Goal: Task Accomplishment & Management: Use online tool/utility

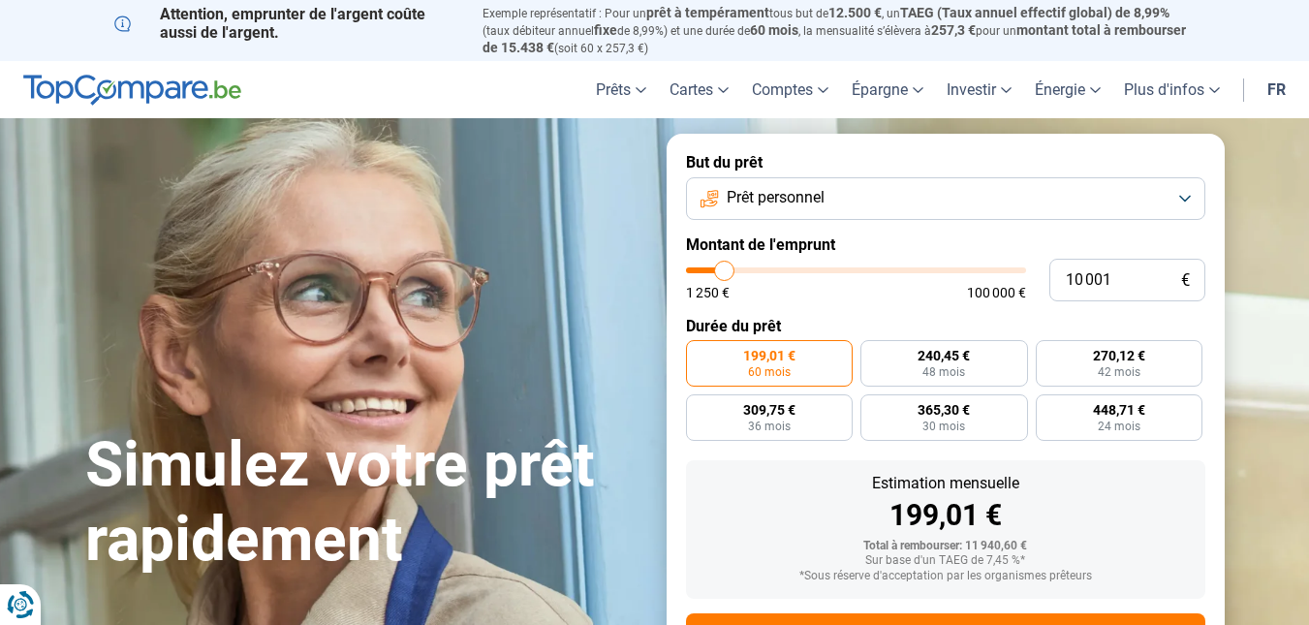
type input "10 250"
type input "10250"
type input "10 500"
type input "10500"
type input "11 000"
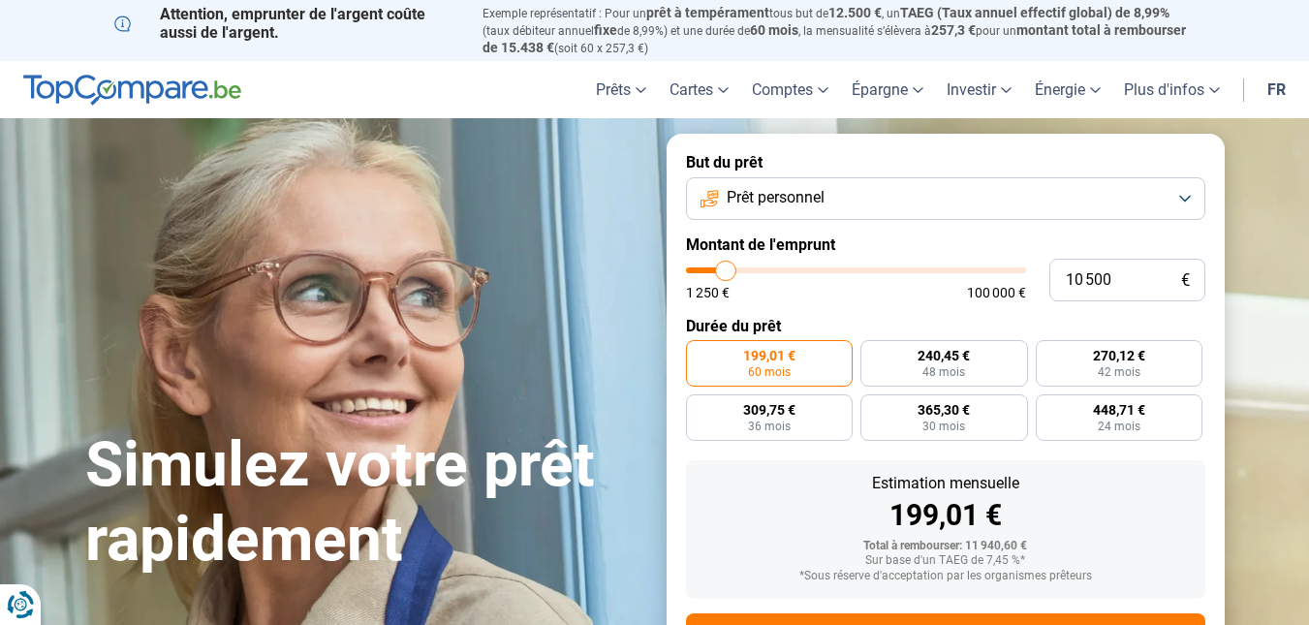
type input "11000"
type input "11 250"
type input "11250"
type input "11 500"
type input "11500"
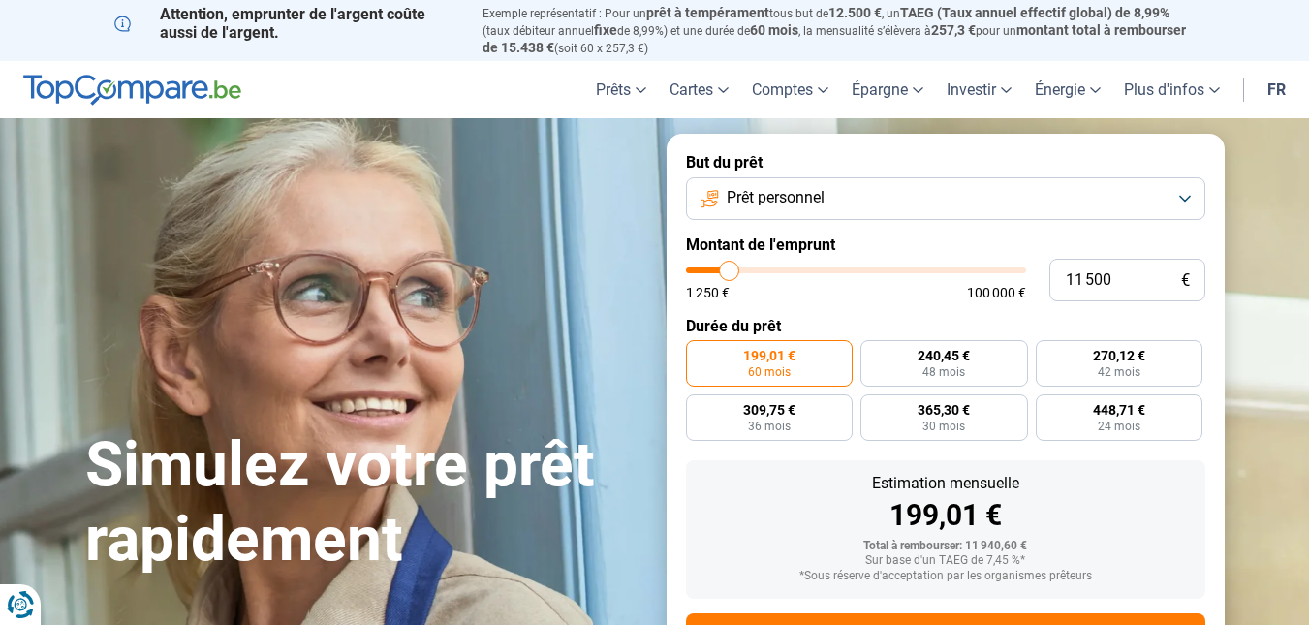
type input "11 250"
type input "11250"
type input "11 000"
type input "11000"
type input "10 500"
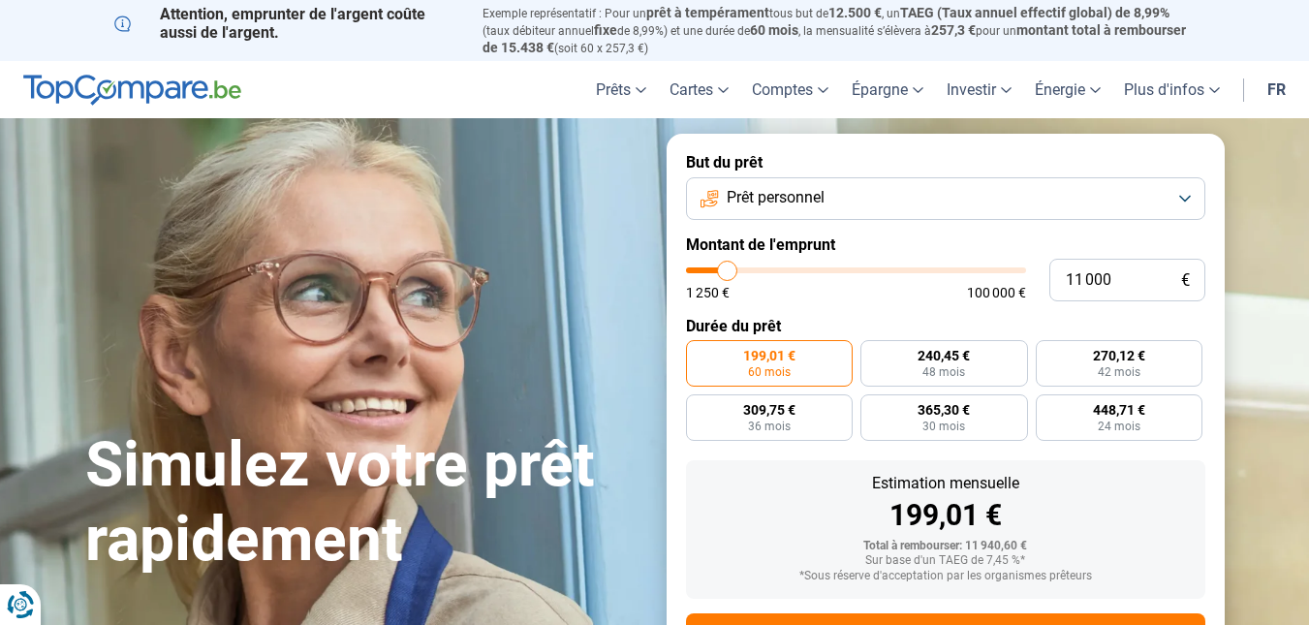
type input "10500"
type input "10 250"
type input "10250"
type input "10 000"
type input "10000"
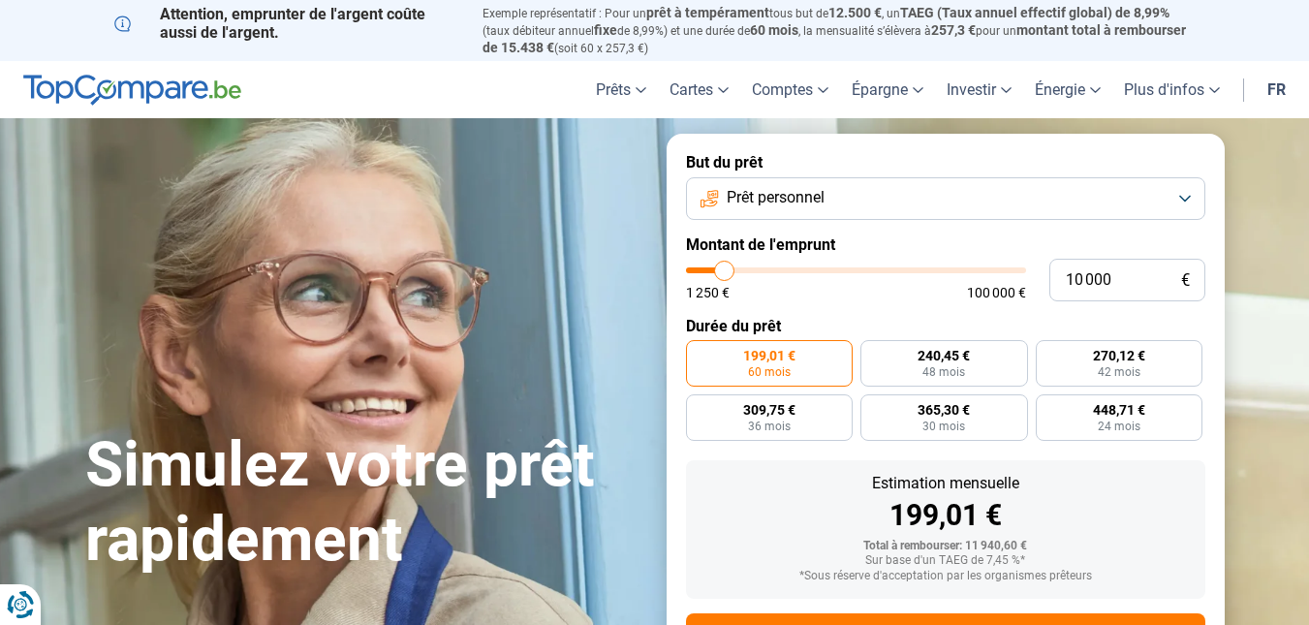
type input "9 750"
type input "9750"
type input "9 500"
type input "9500"
type input "9 000"
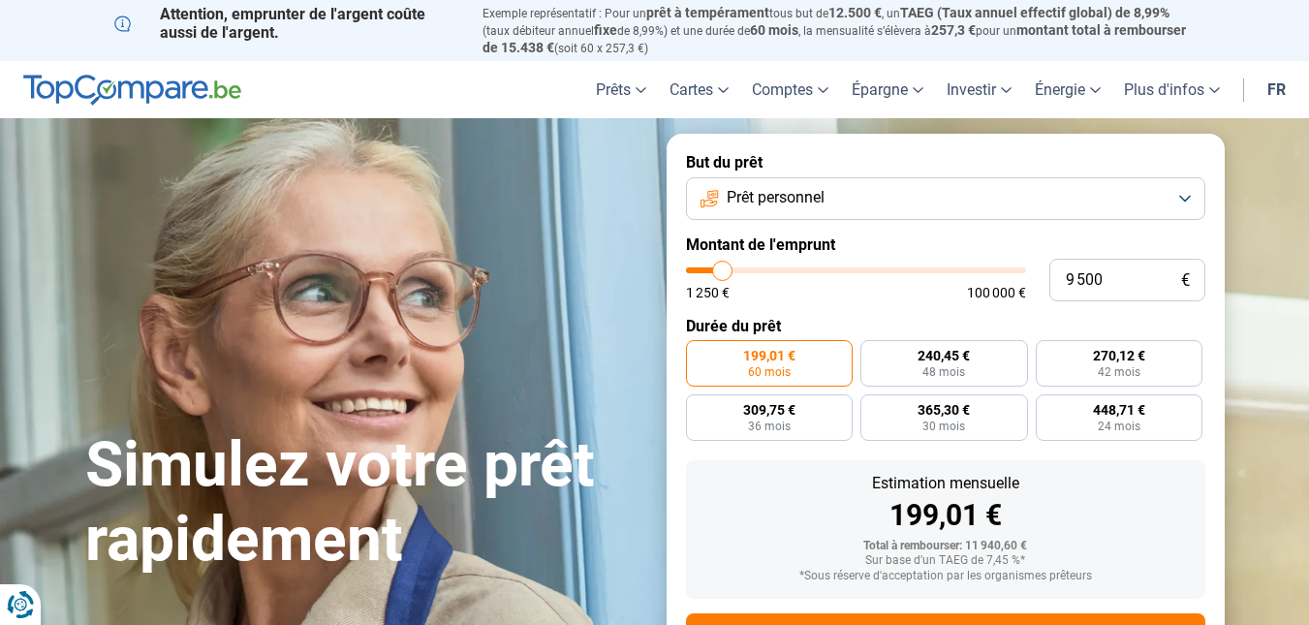
type input "9000"
type input "8 750"
type input "8750"
type input "9 000"
type input "9000"
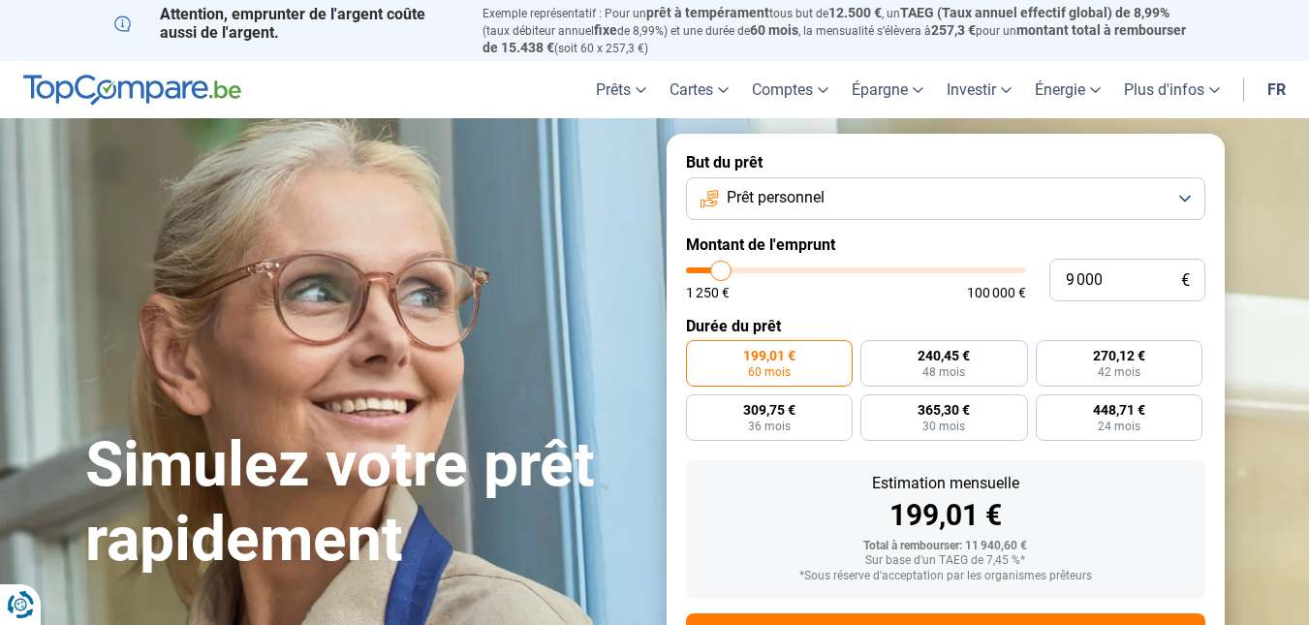
type input "9 500"
type input "9500"
type input "9 750"
type input "9750"
type input "10 000"
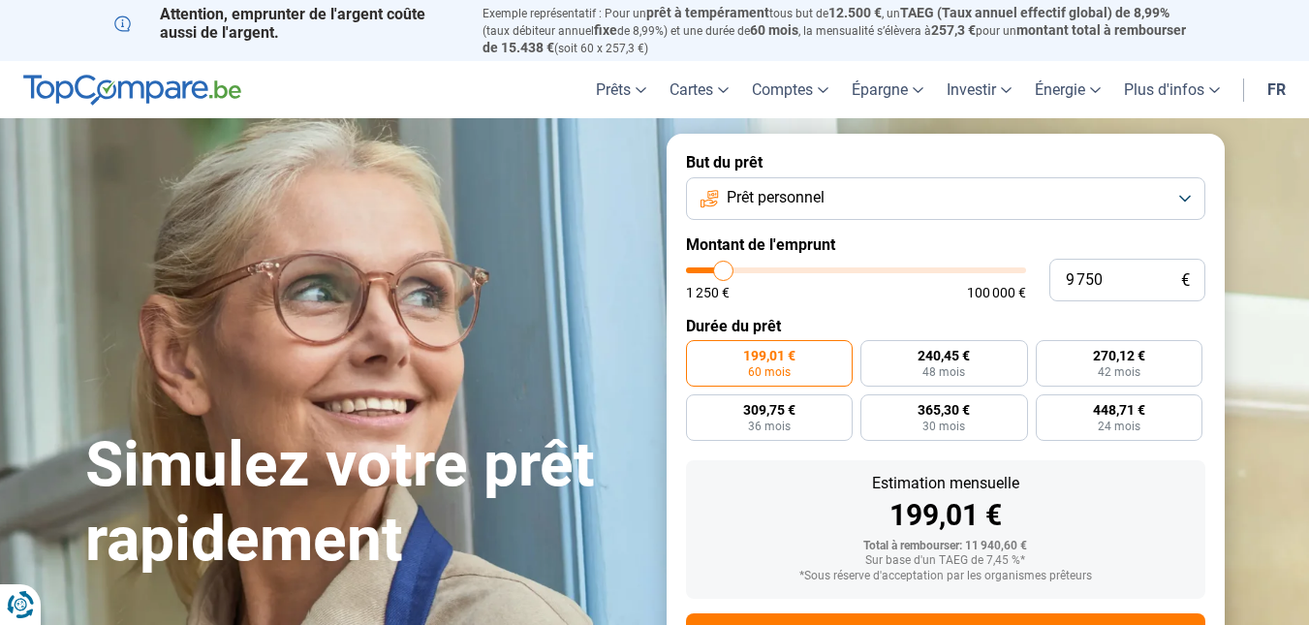
type input "10000"
type input "10 500"
type input "10500"
type input "11 500"
type input "11500"
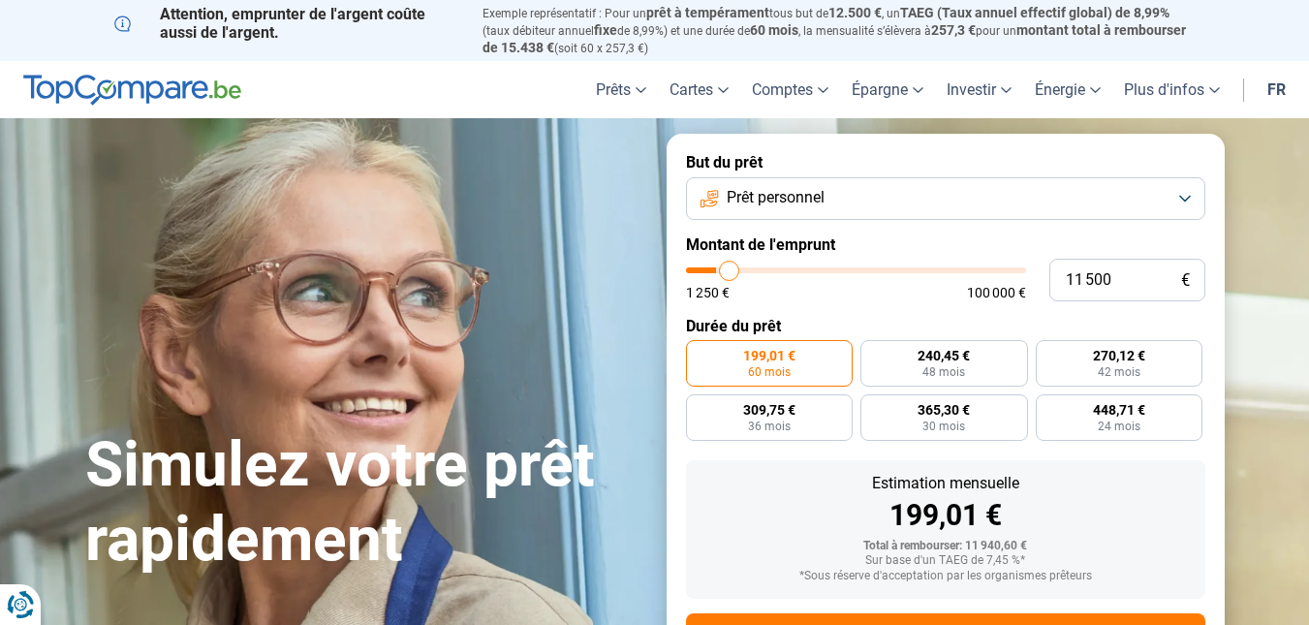
type input "15 750"
type input "15750"
type input "20 000"
type input "20000"
type input "24 750"
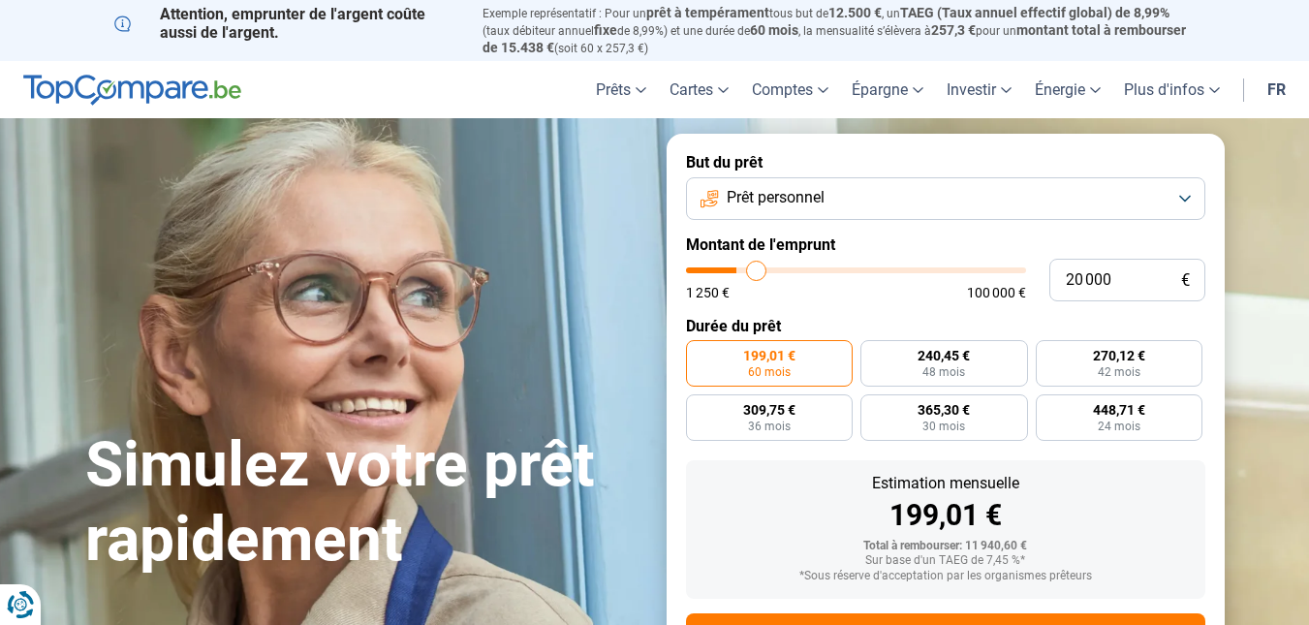
type input "24750"
type input "29 500"
type input "29500"
type input "34 250"
type input "34250"
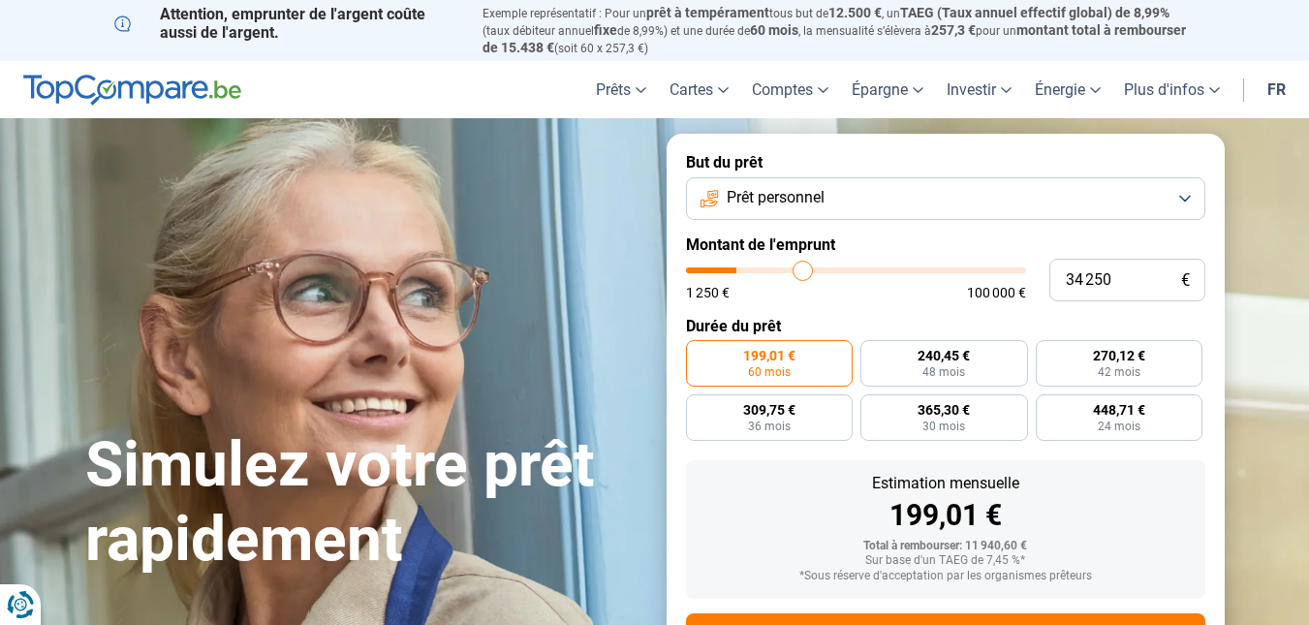
type input "38 750"
type input "38750"
type input "43 000"
type input "43000"
type input "47 250"
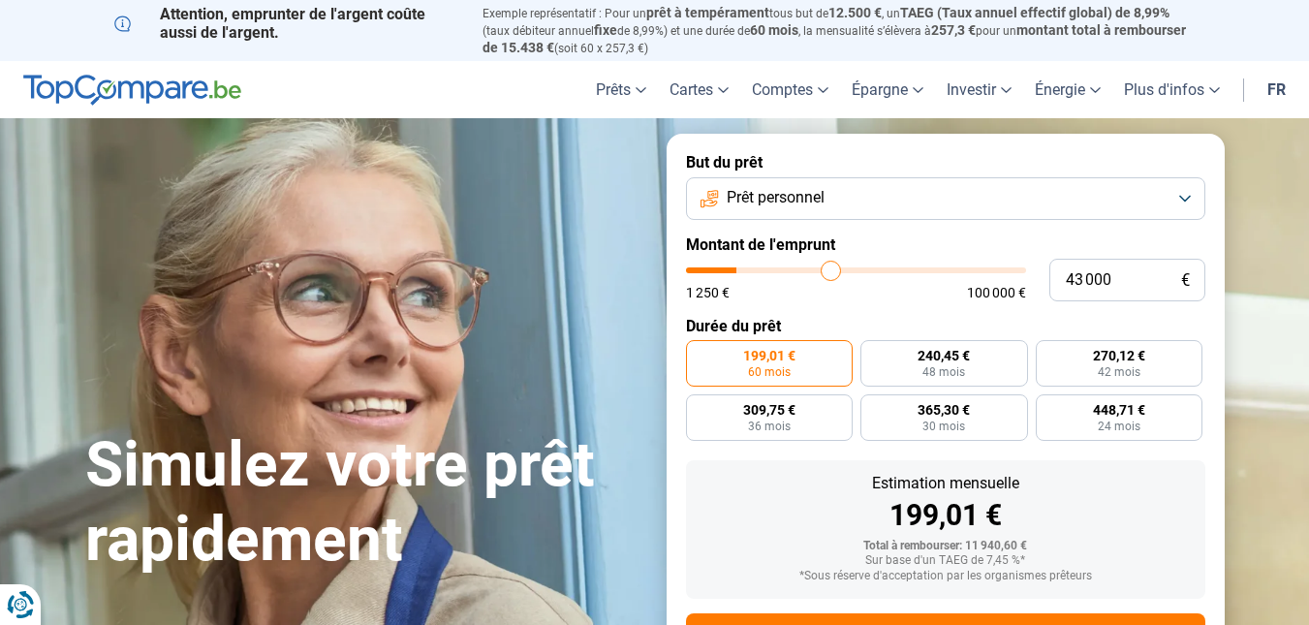
type input "47250"
type input "51 500"
type input "51500"
type input "55 750"
type input "55750"
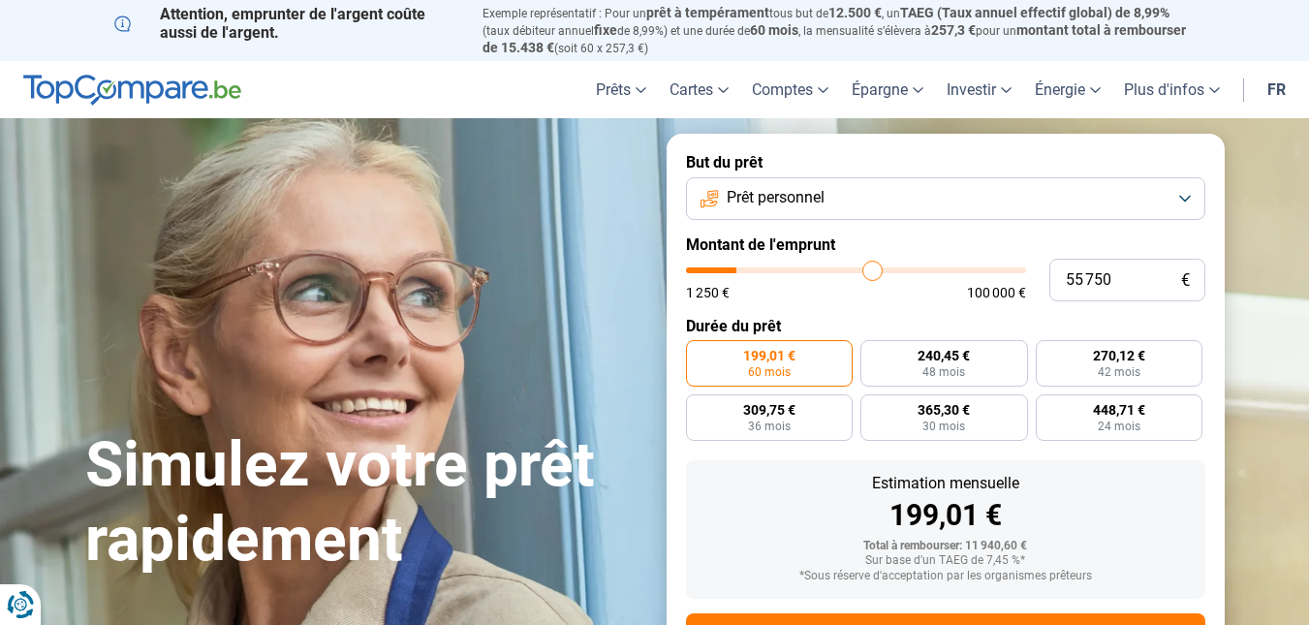
type input "60 000"
type input "60000"
type input "66 250"
type input "66250"
type input "70 250"
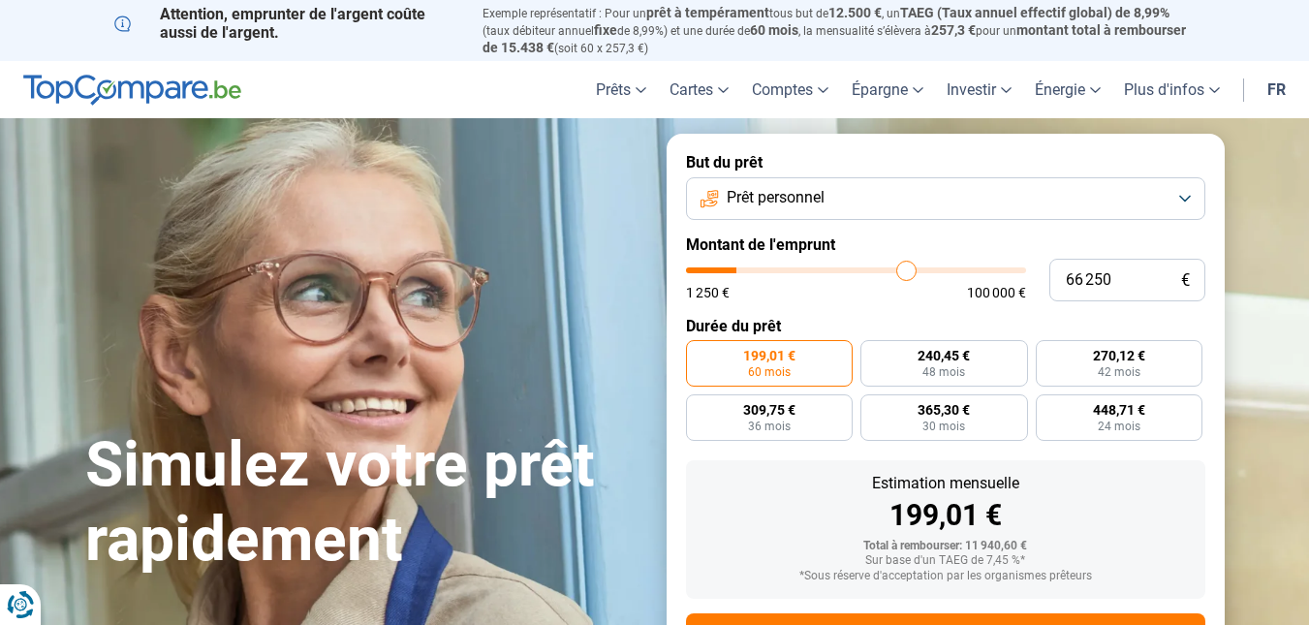
type input "70250"
type input "73 750"
type input "73750"
type input "77 250"
type input "77250"
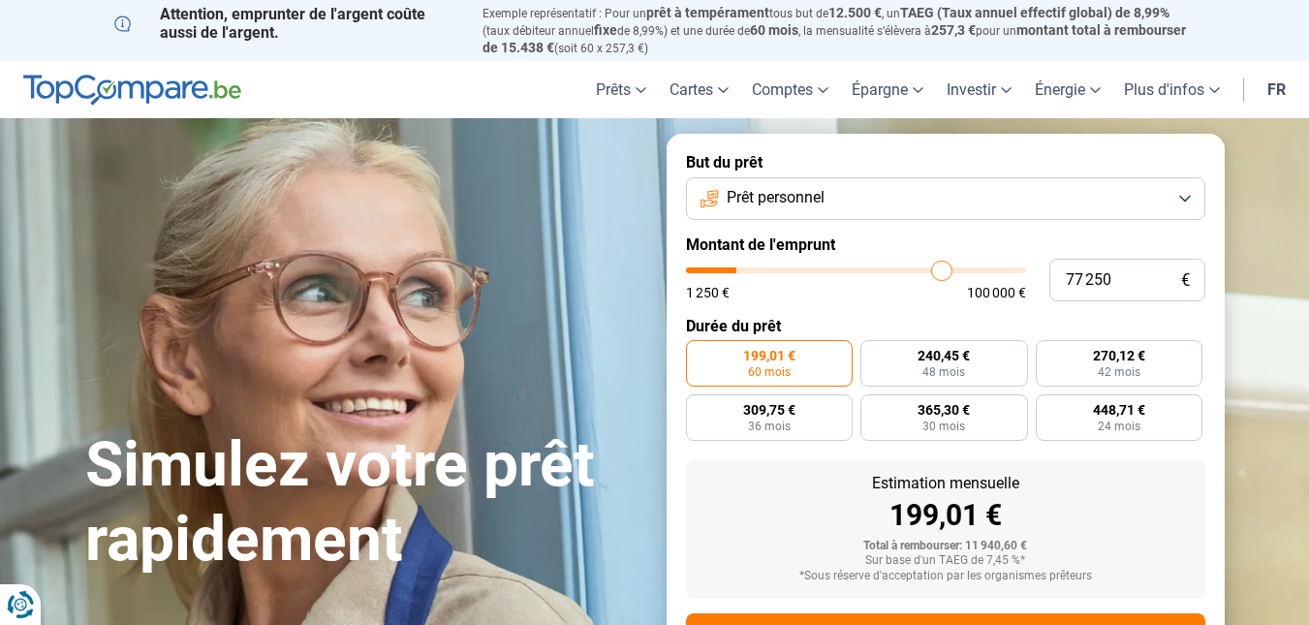
type input "81 250"
type input "81250"
type input "85 250"
type input "85250"
type input "88 750"
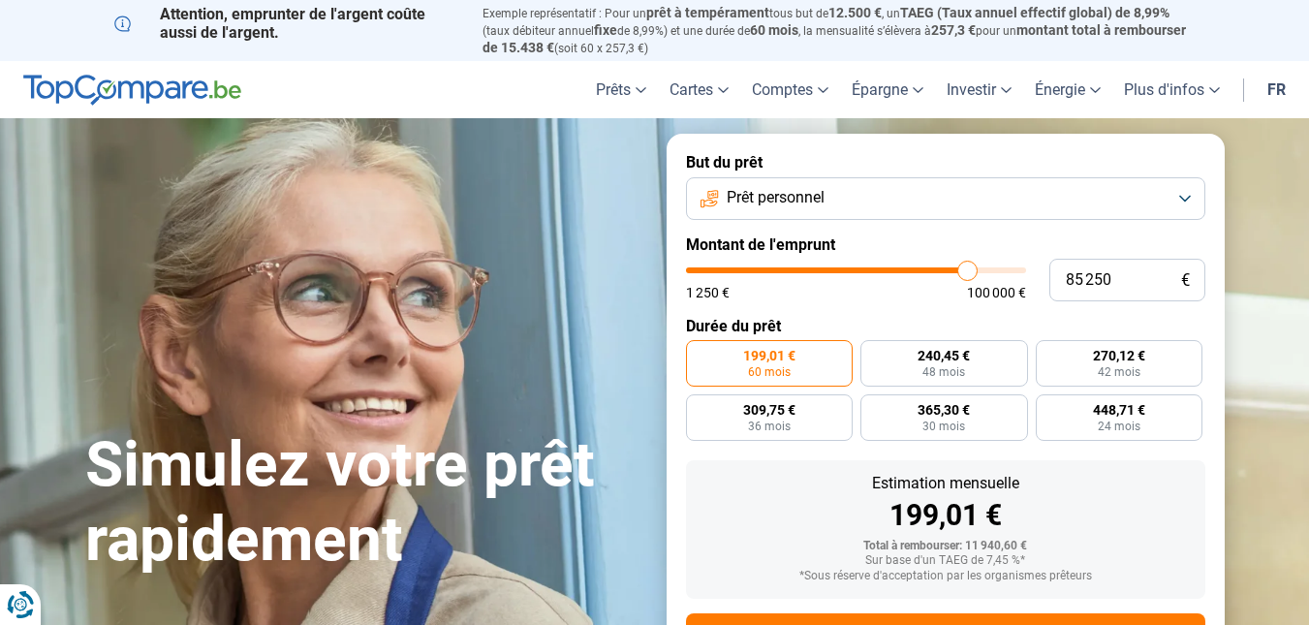
type input "88750"
type input "92 500"
type input "92500"
type input "95 750"
type input "95750"
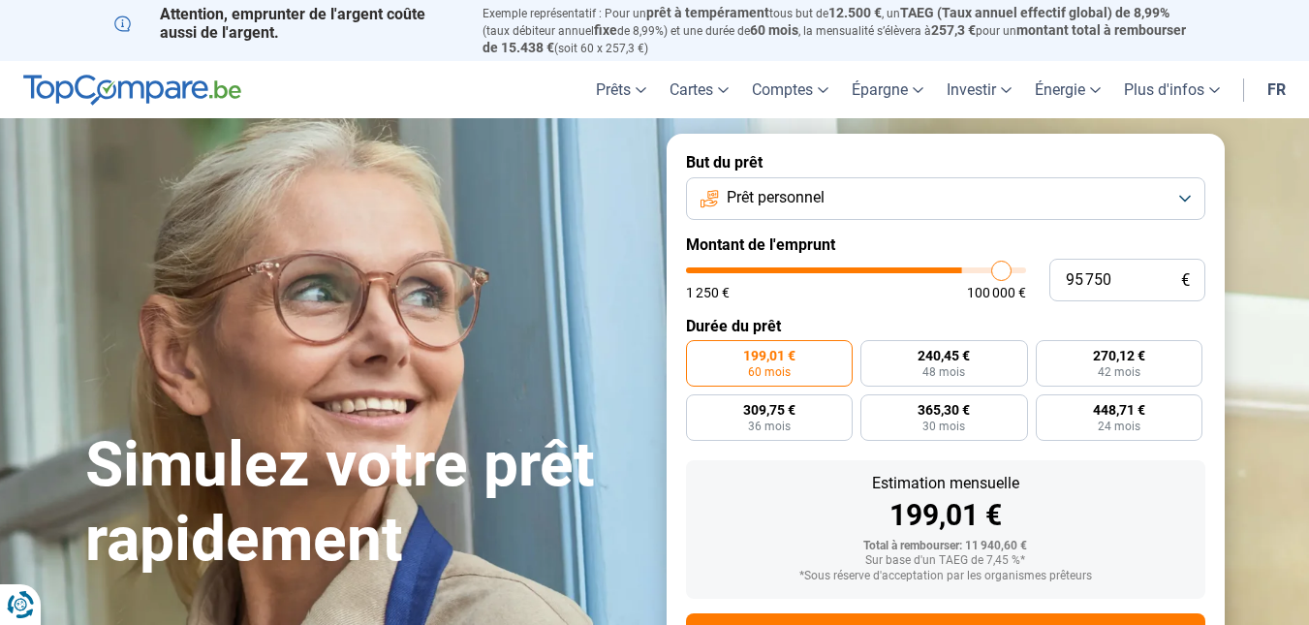
type input "98 000"
type input "98000"
type input "99 500"
type input "99500"
type input "100 000"
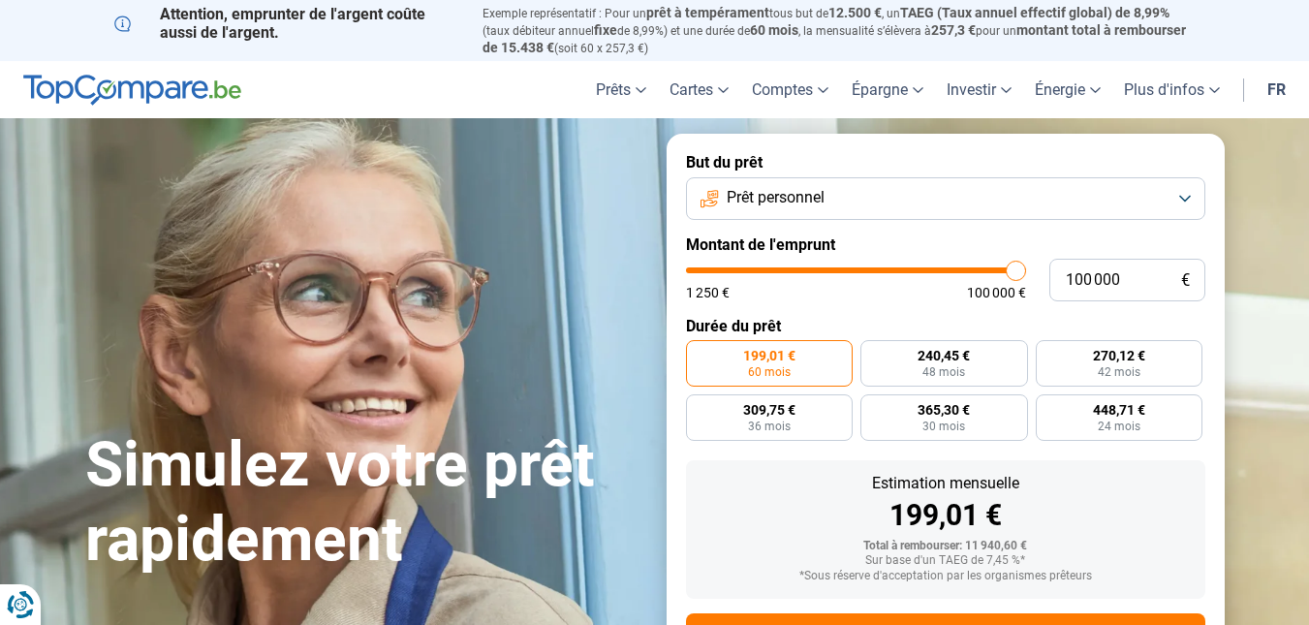
drag, startPoint x: 725, startPoint y: 270, endPoint x: 1017, endPoint y: 269, distance: 291.7
type input "100000"
click at [1017, 269] on input "range" at bounding box center [856, 270] width 340 height 6
radio input "false"
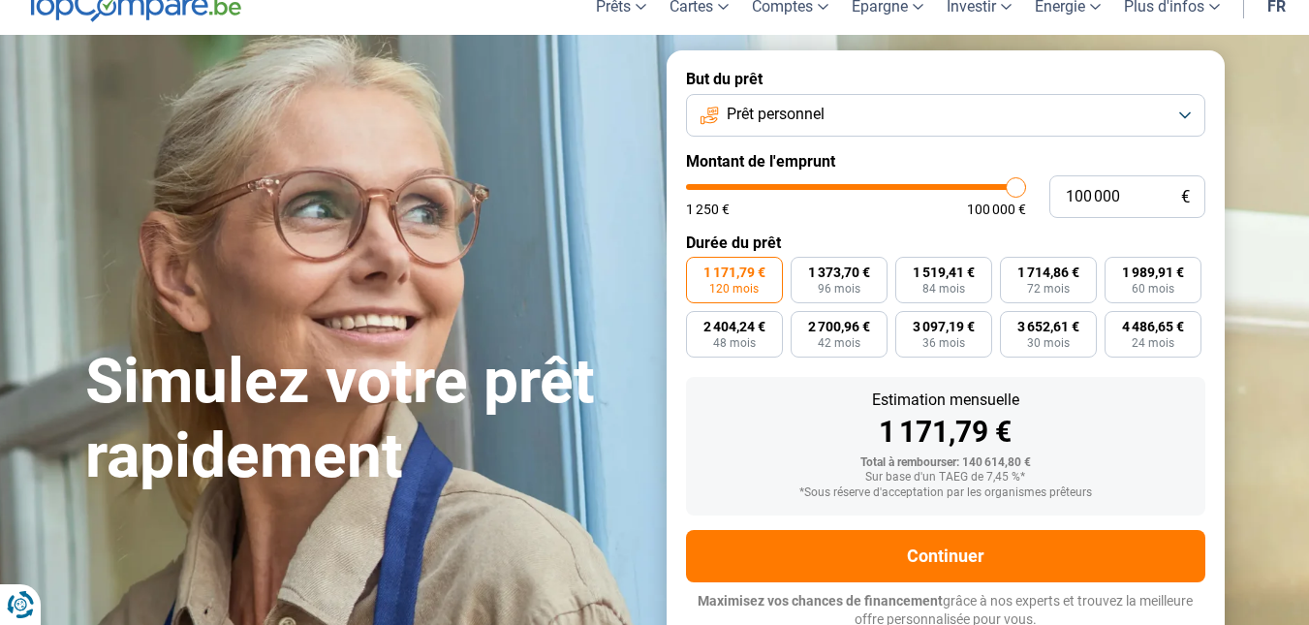
scroll to position [86, 0]
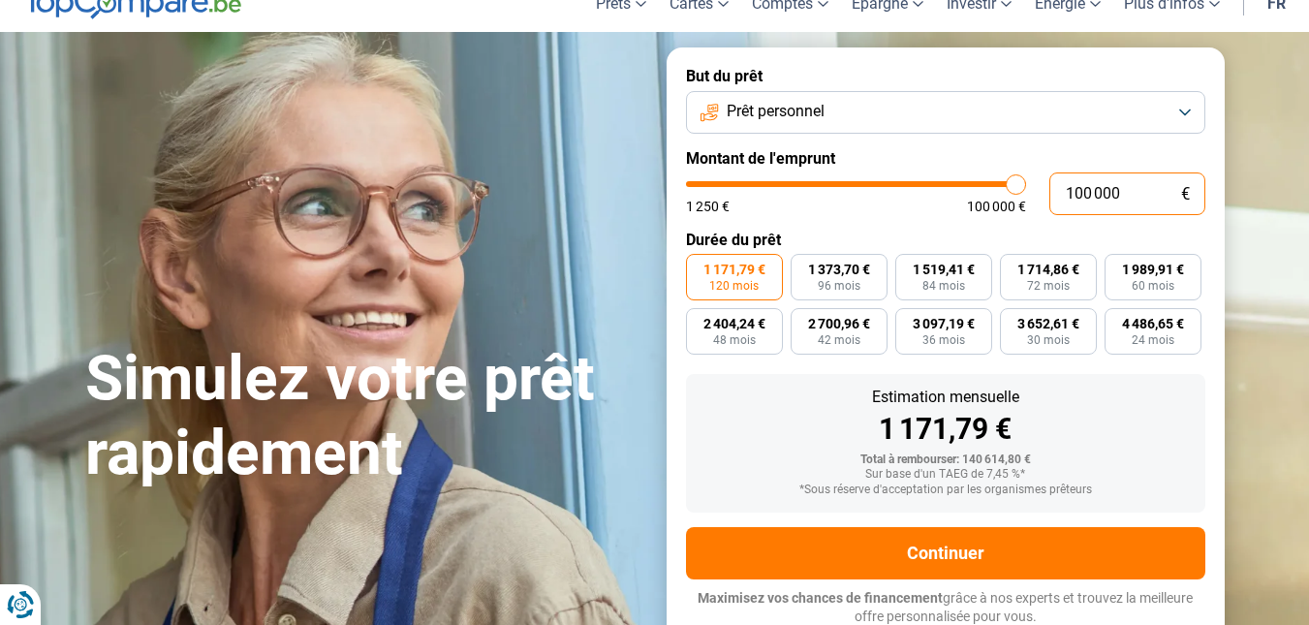
drag, startPoint x: 1074, startPoint y: 189, endPoint x: 1138, endPoint y: 191, distance: 64.0
click at [1138, 191] on input "100 000" at bounding box center [1128, 193] width 156 height 43
type input "12"
type input "1250"
type input "125"
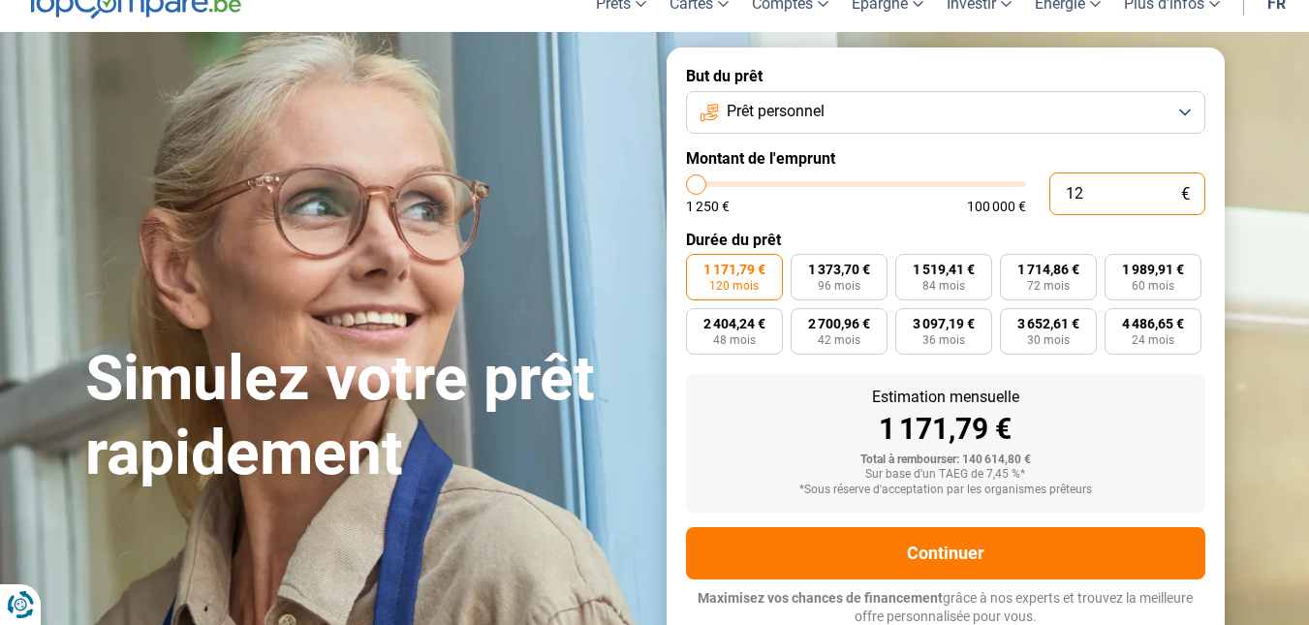
type input "1250"
type input "1 250"
type input "1250"
radio input "true"
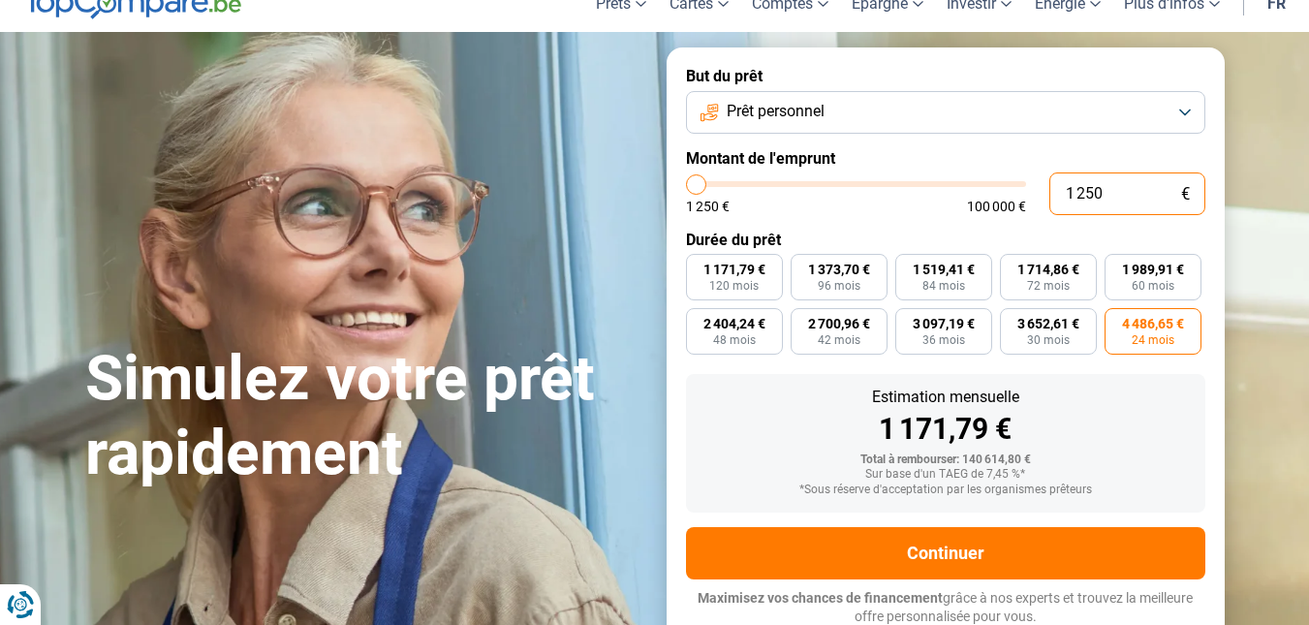
type input "12 500"
type input "12500"
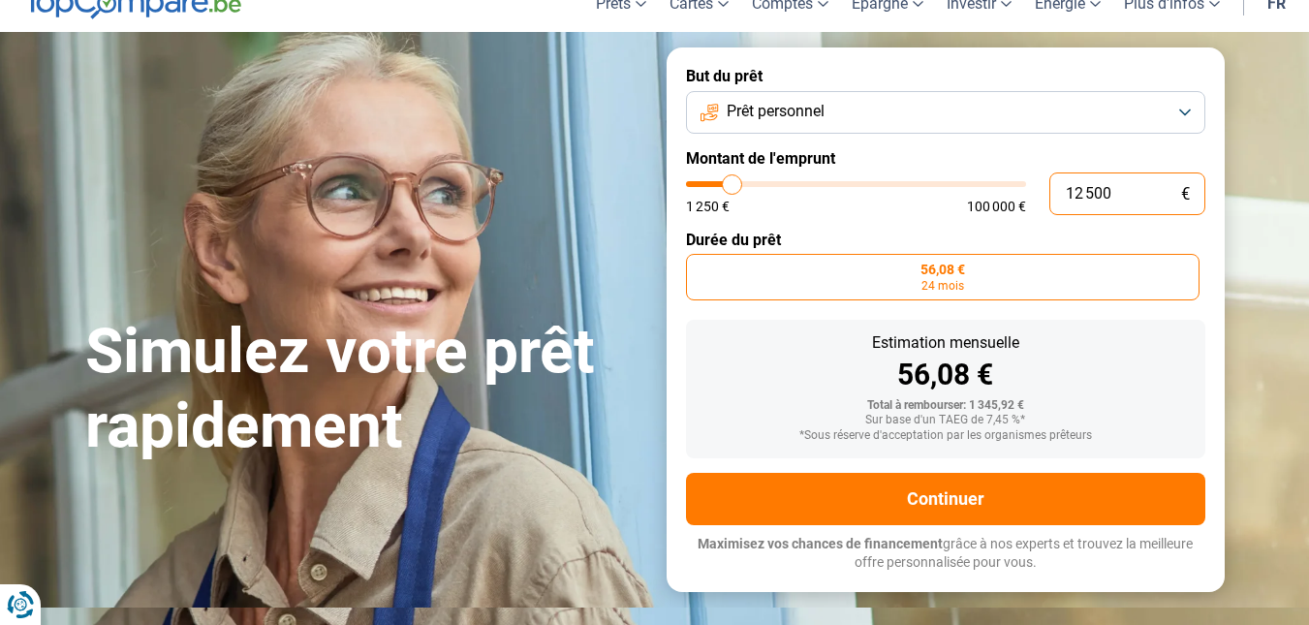
scroll to position [32, 0]
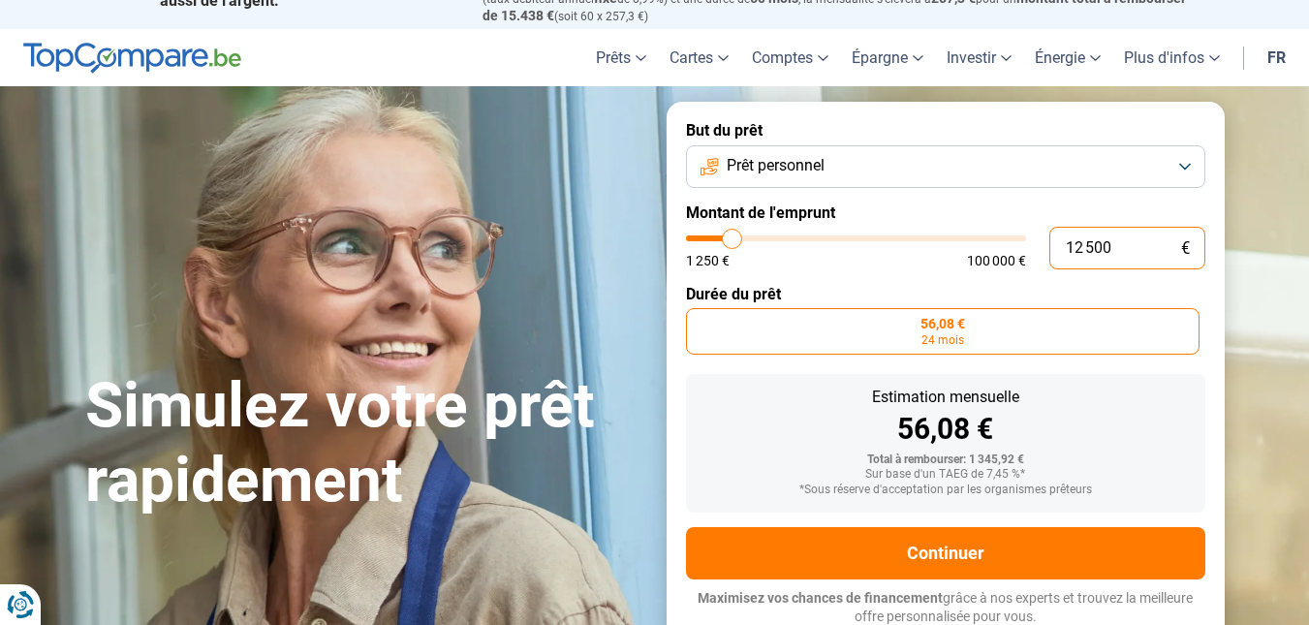
radio input "false"
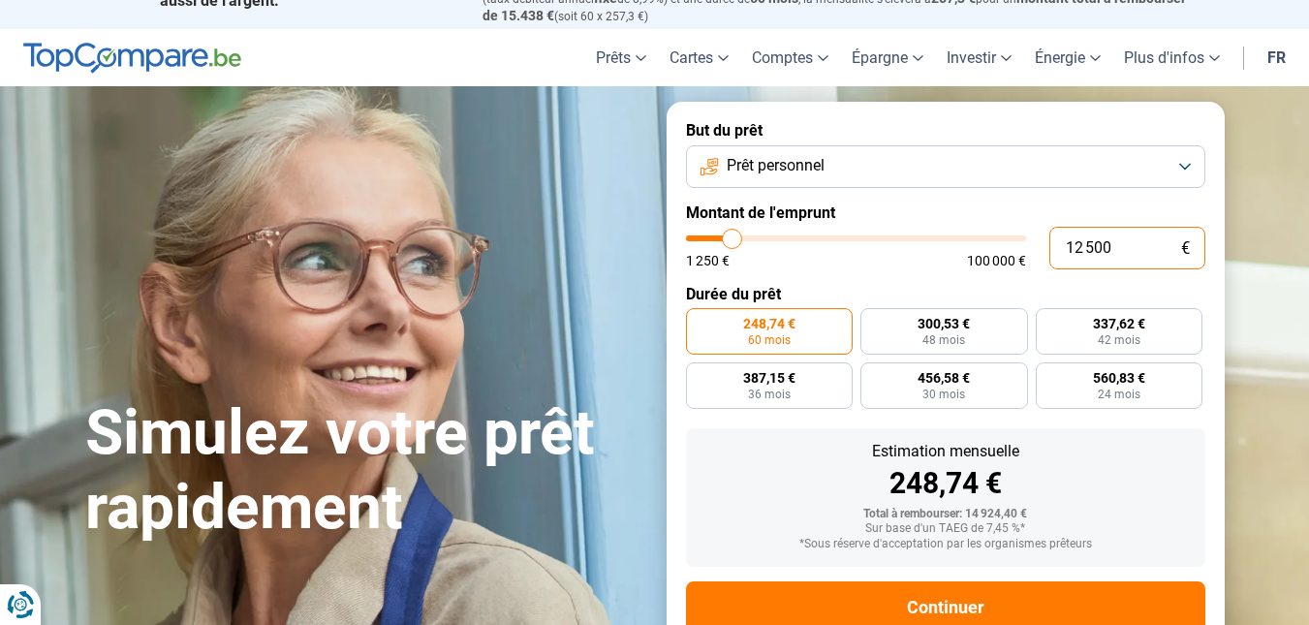
type input "125 000"
type input "100000"
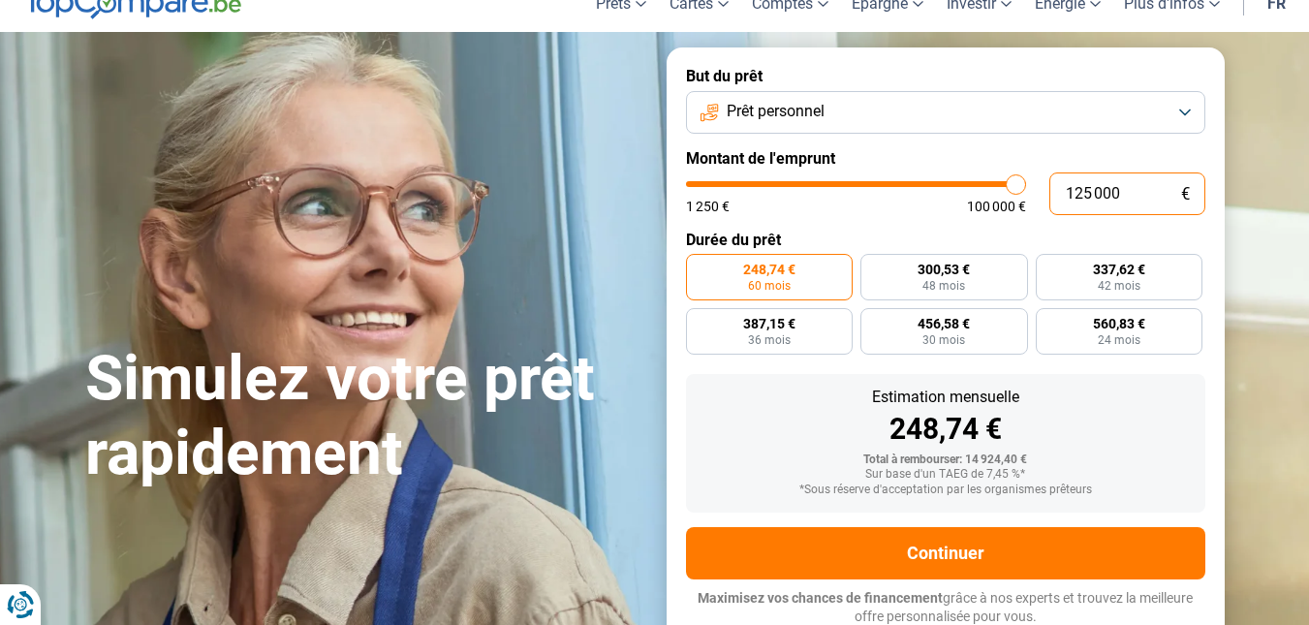
type input "100 000"
type input "100000"
radio input "false"
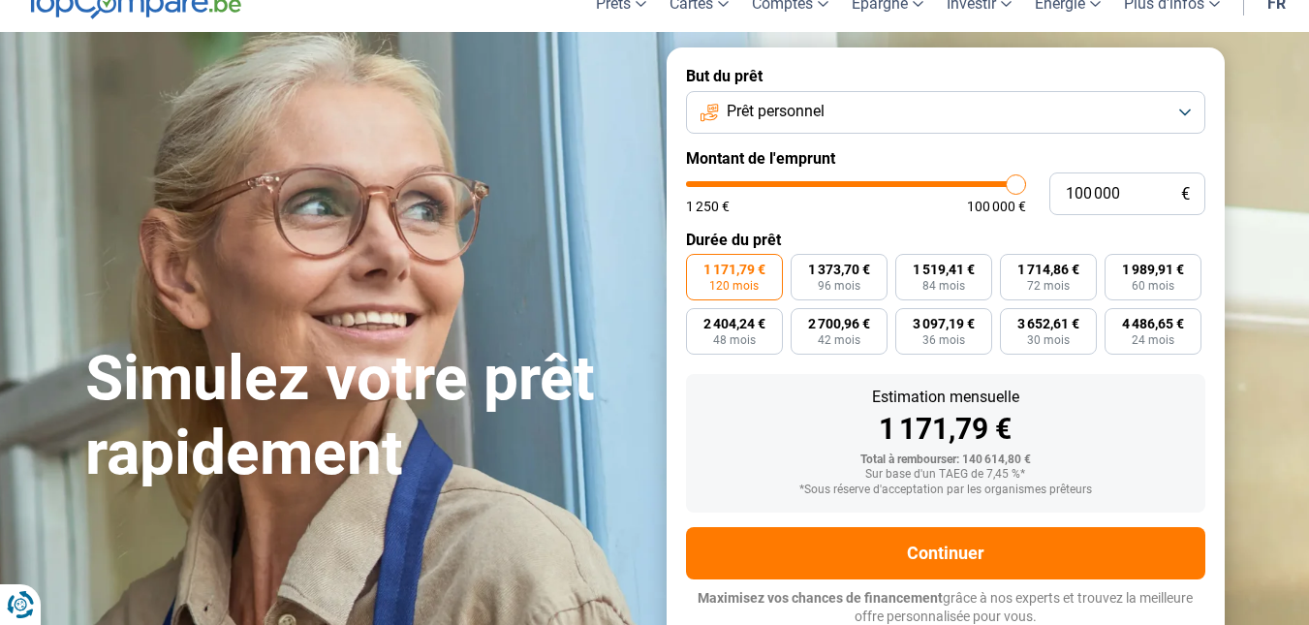
click at [1184, 110] on button "Prêt personnel" at bounding box center [945, 112] width 519 height 43
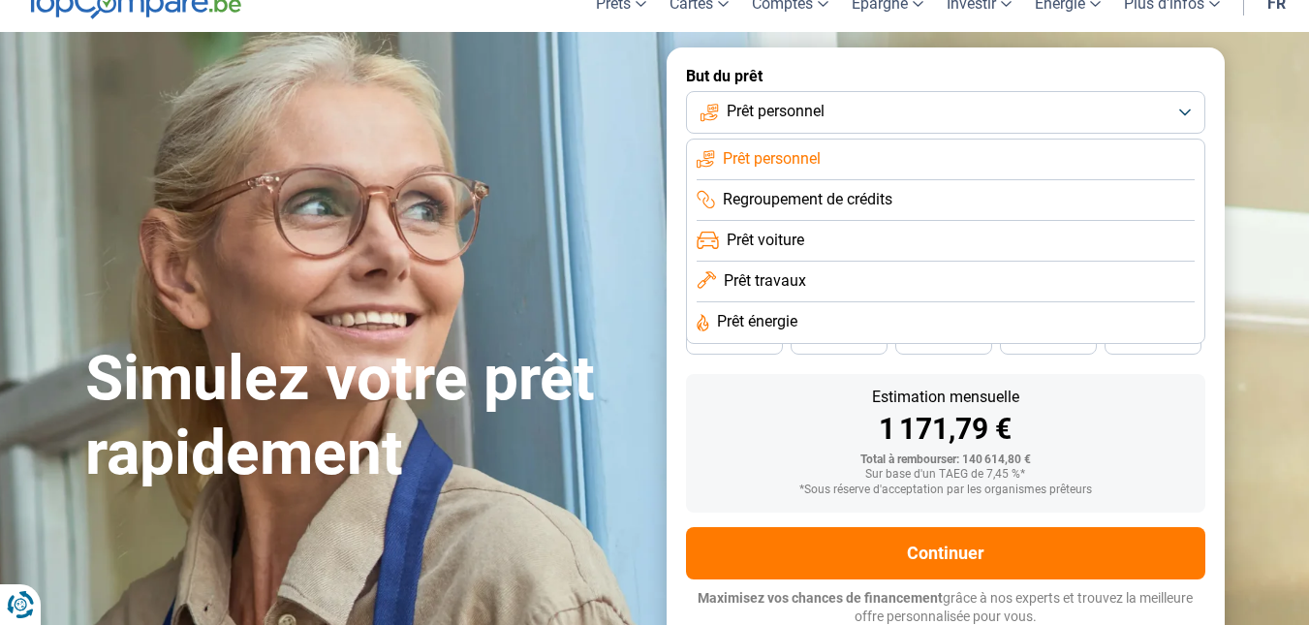
click at [1050, 70] on label "But du prêt" at bounding box center [945, 76] width 519 height 18
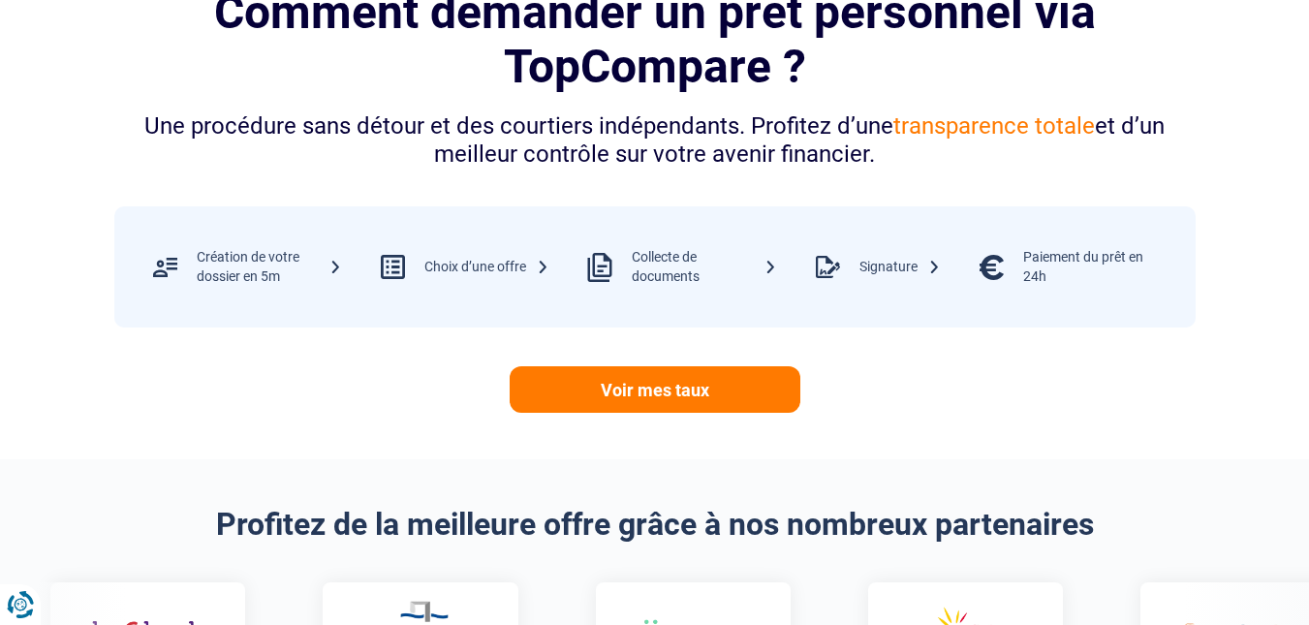
scroll to position [0, 0]
